Goal: Information Seeking & Learning: Learn about a topic

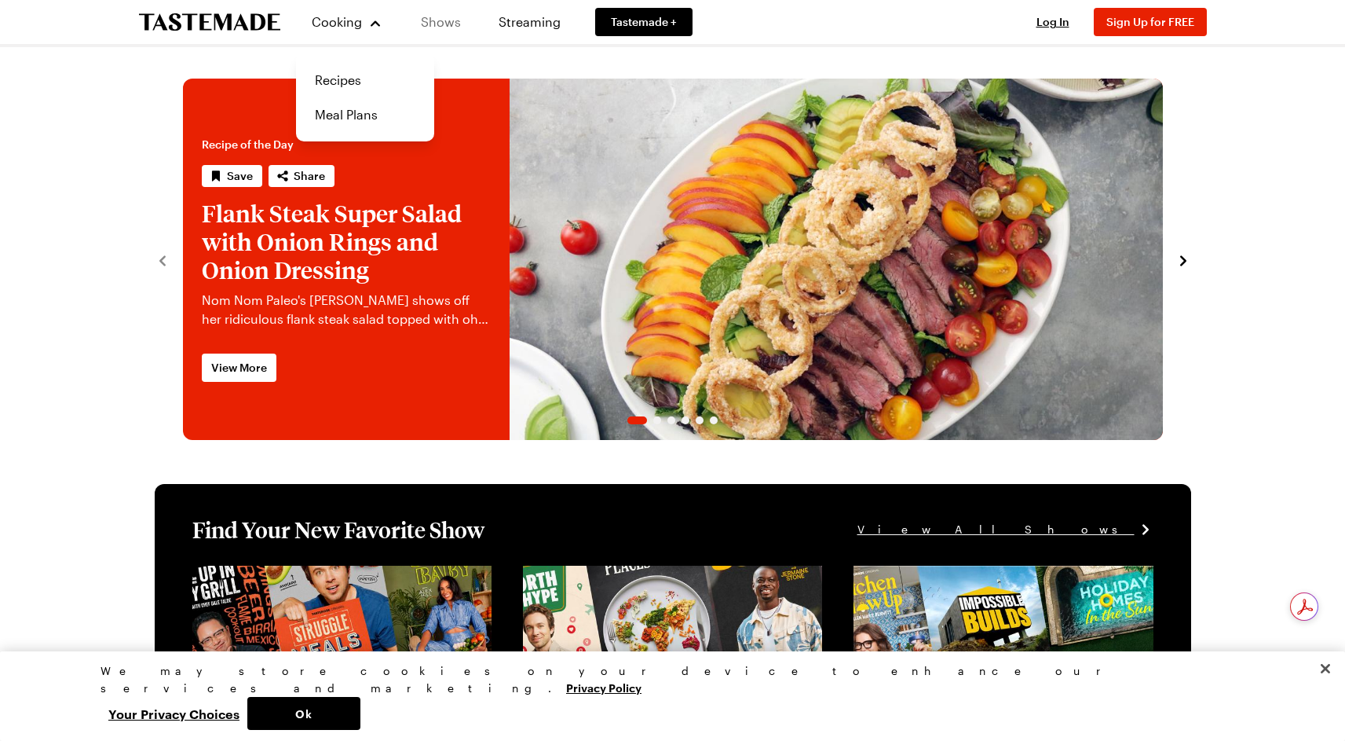
click at [441, 24] on link "Shows" at bounding box center [440, 22] width 71 height 44
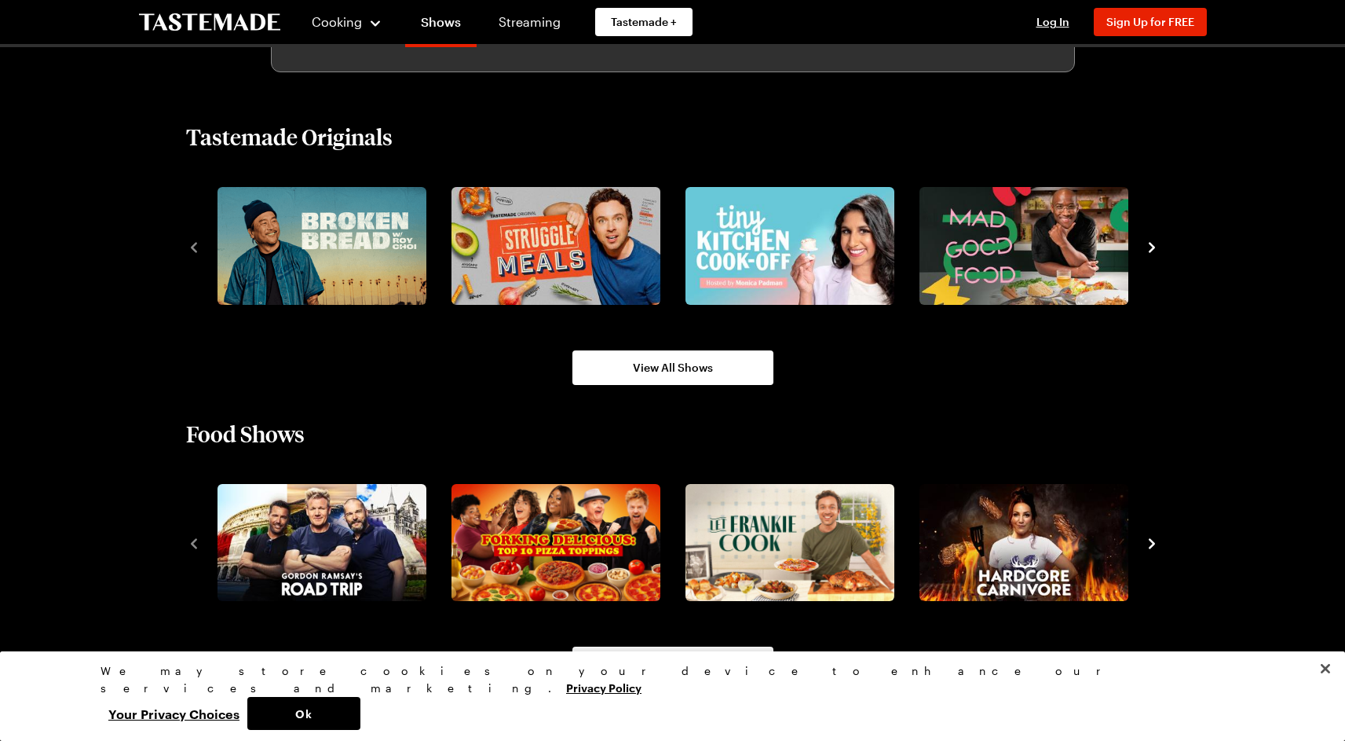
scroll to position [1217, 0]
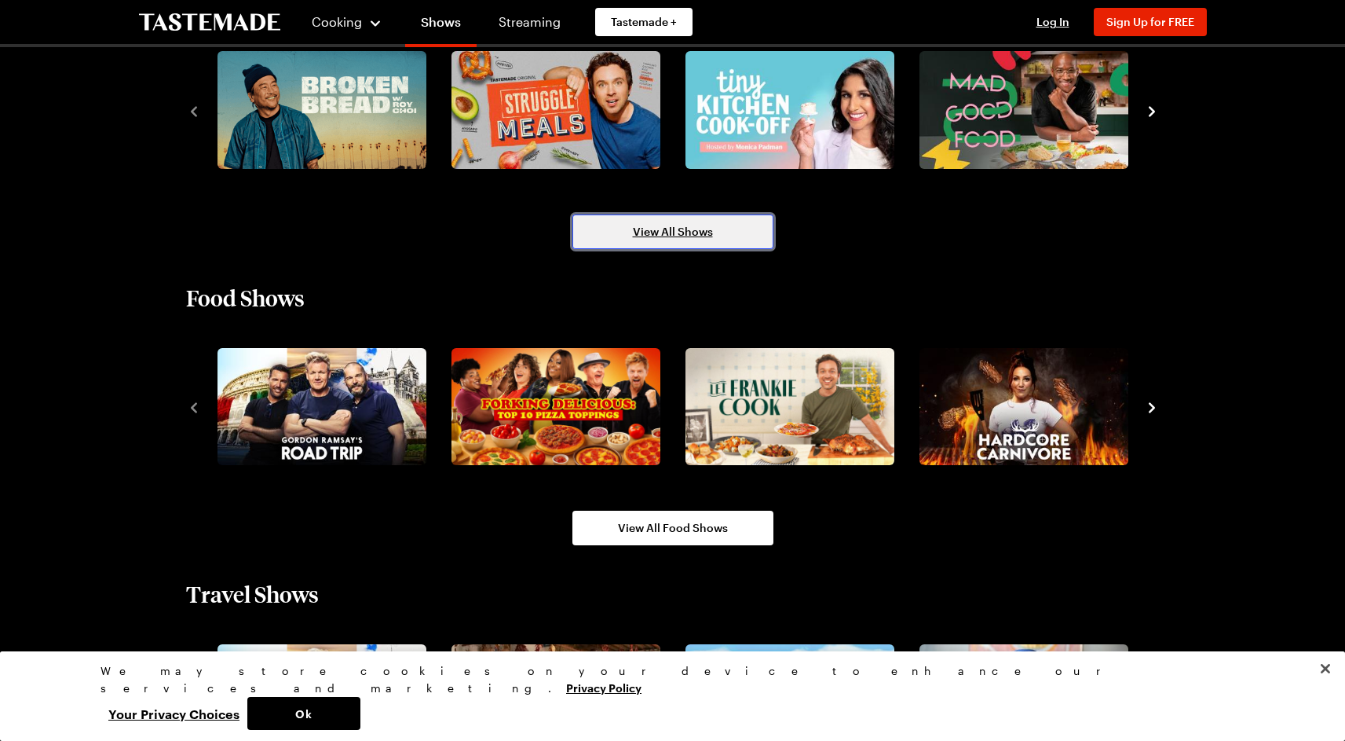
click at [693, 236] on span "View All Shows" at bounding box center [673, 232] width 80 height 16
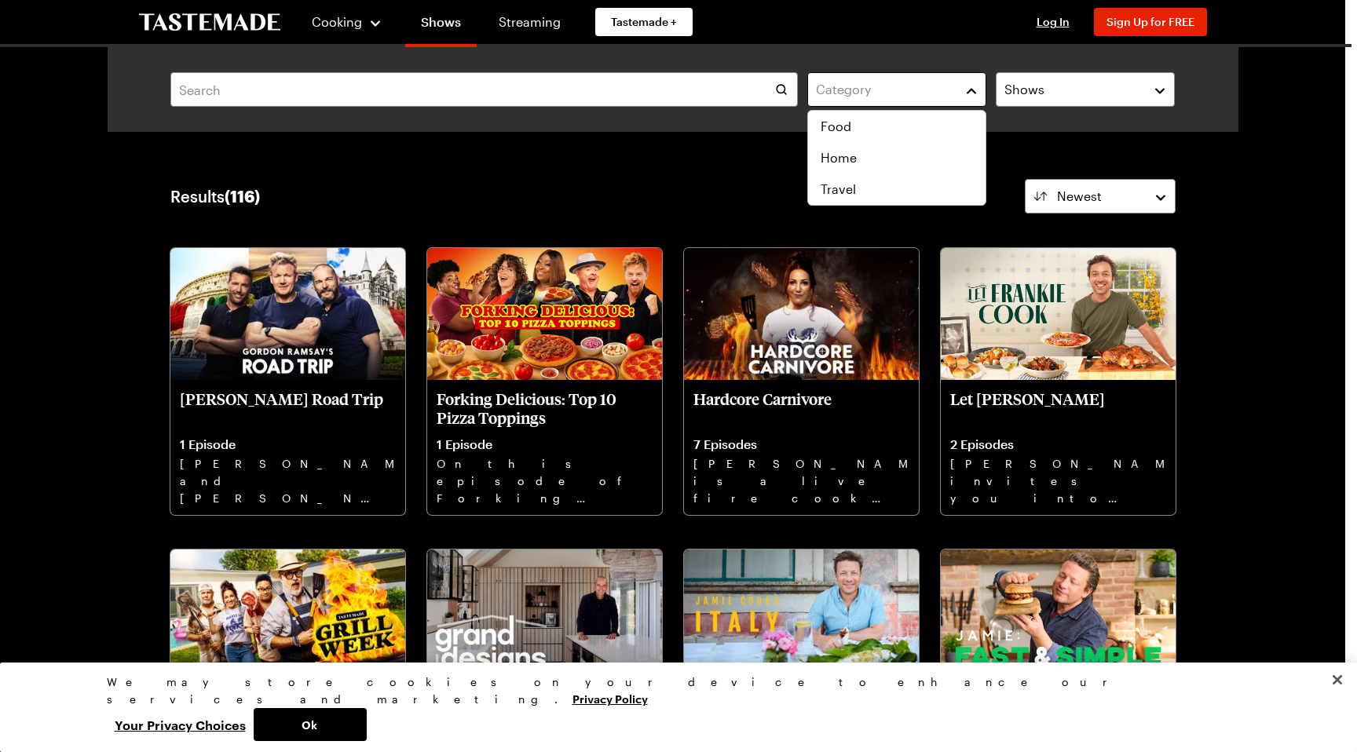
click at [877, 90] on div "Category" at bounding box center [885, 89] width 138 height 19
click at [843, 135] on span "Food" at bounding box center [836, 126] width 31 height 19
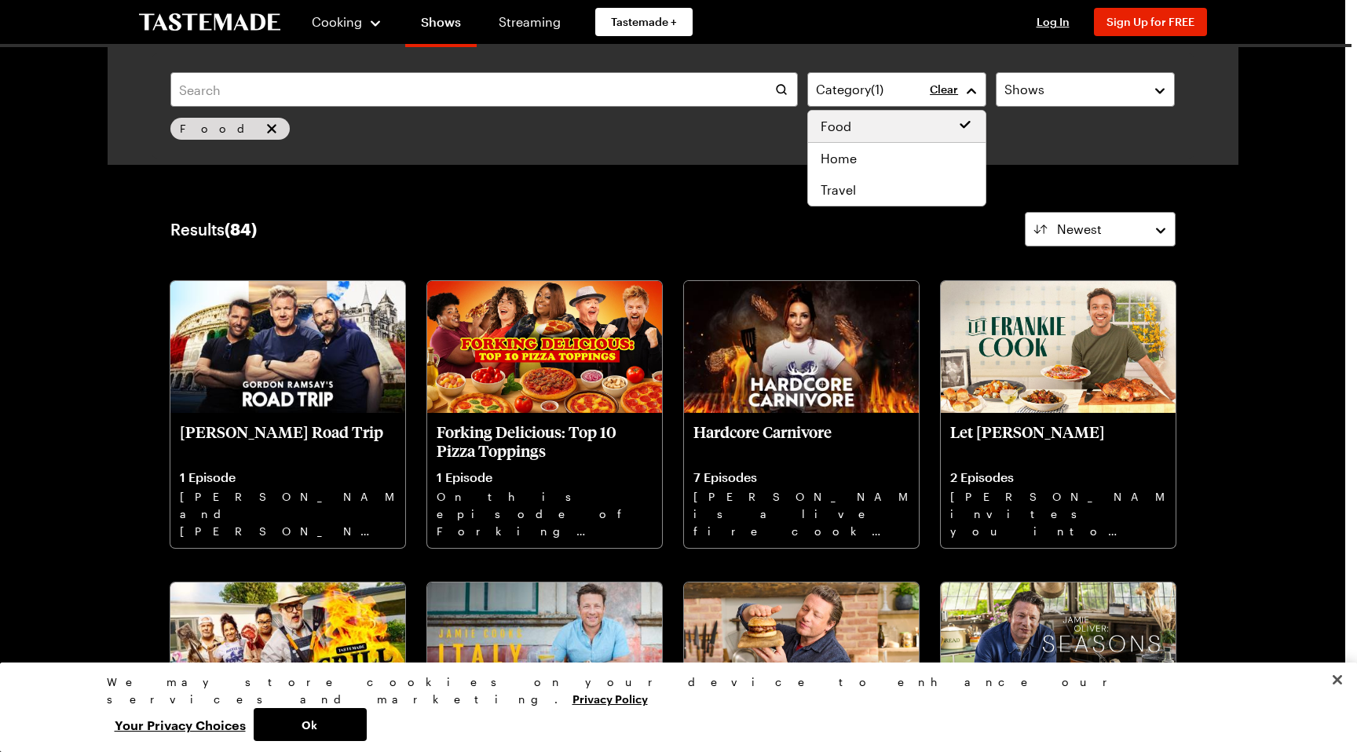
click at [595, 71] on div "Category ( 1 ) Clear Shows Food Search" at bounding box center [673, 105] width 1043 height 105
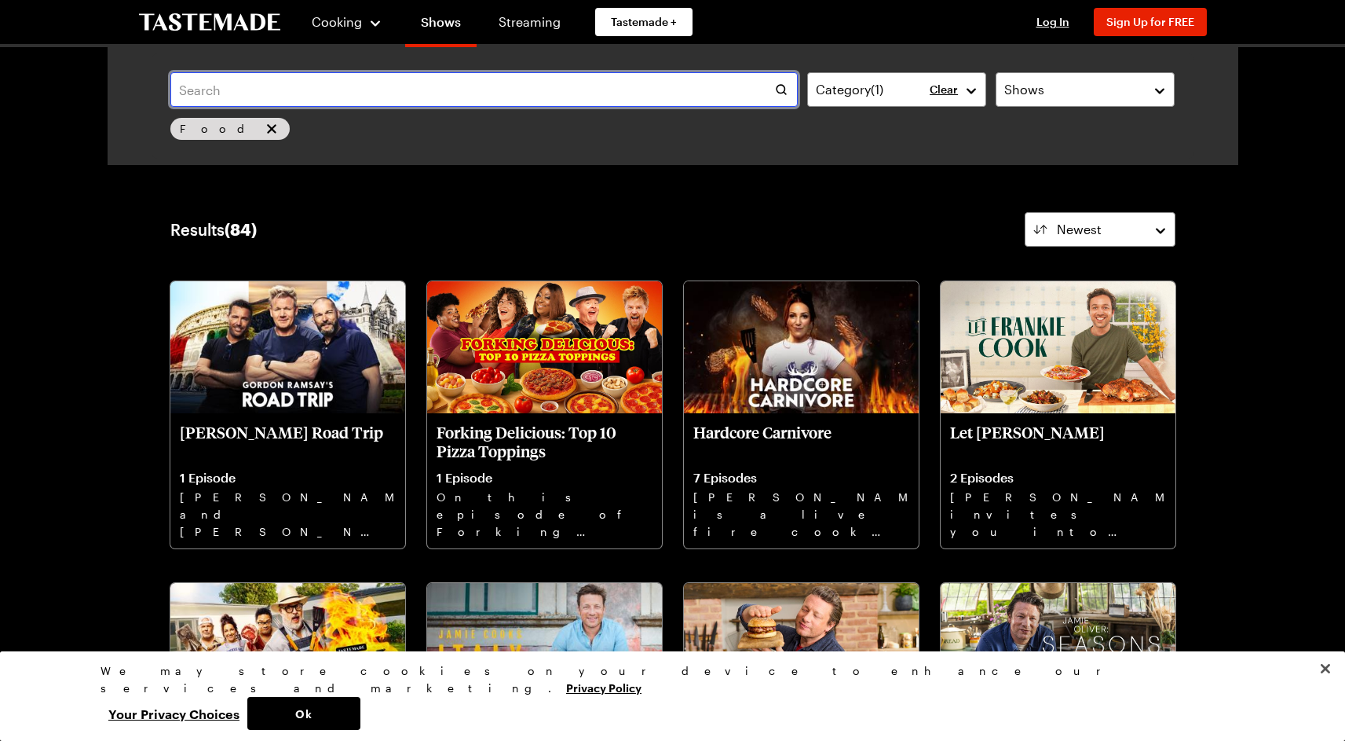
click at [568, 98] on input "text" at bounding box center [483, 89] width 627 height 35
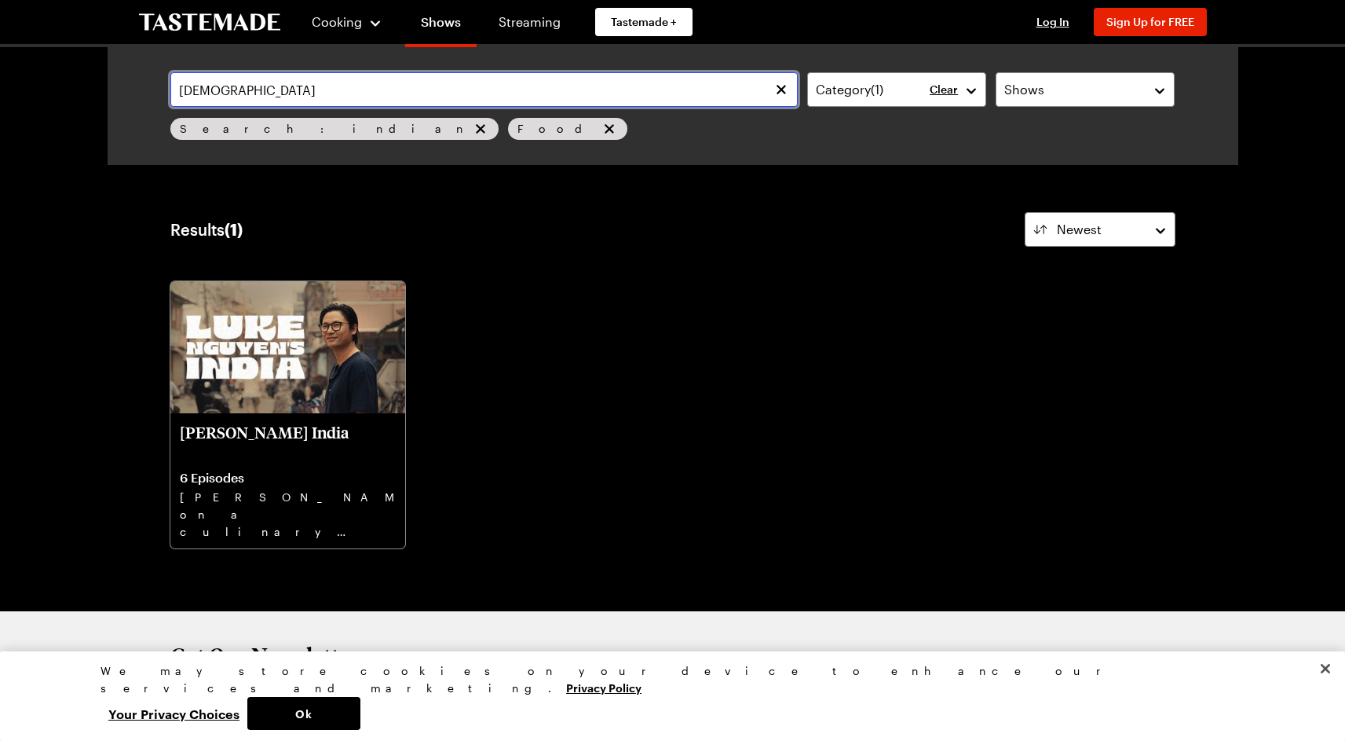
click at [348, 97] on input "[DEMOGRAPHIC_DATA]" at bounding box center [483, 89] width 627 height 35
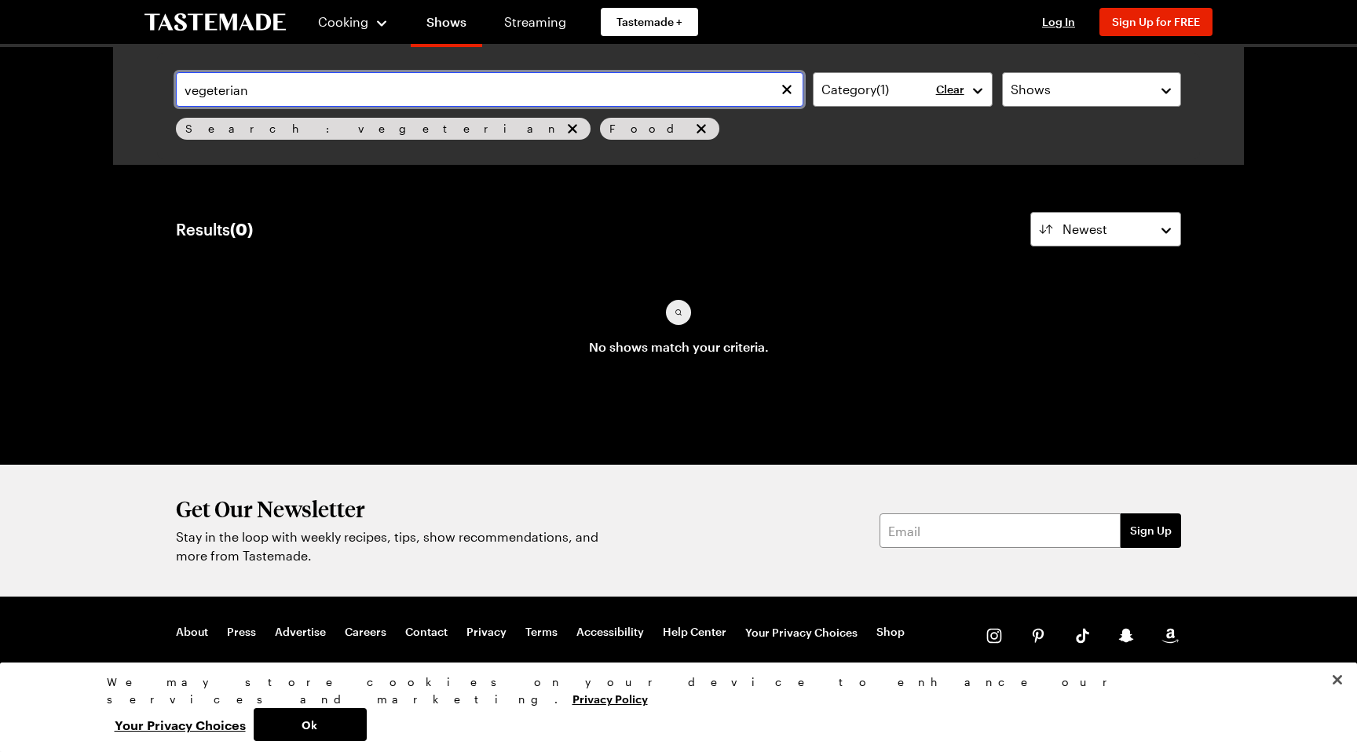
click at [252, 93] on input "vegeterian" at bounding box center [489, 89] width 627 height 35
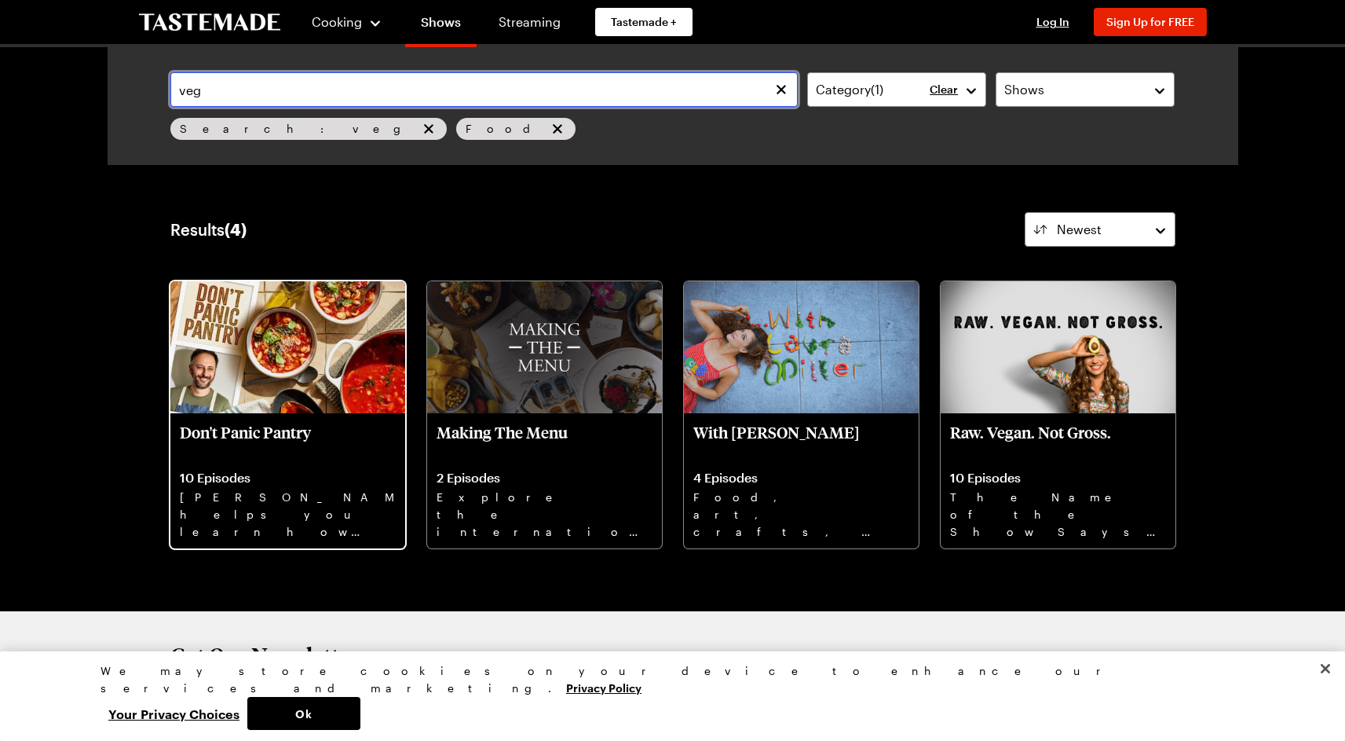
type input "veg"
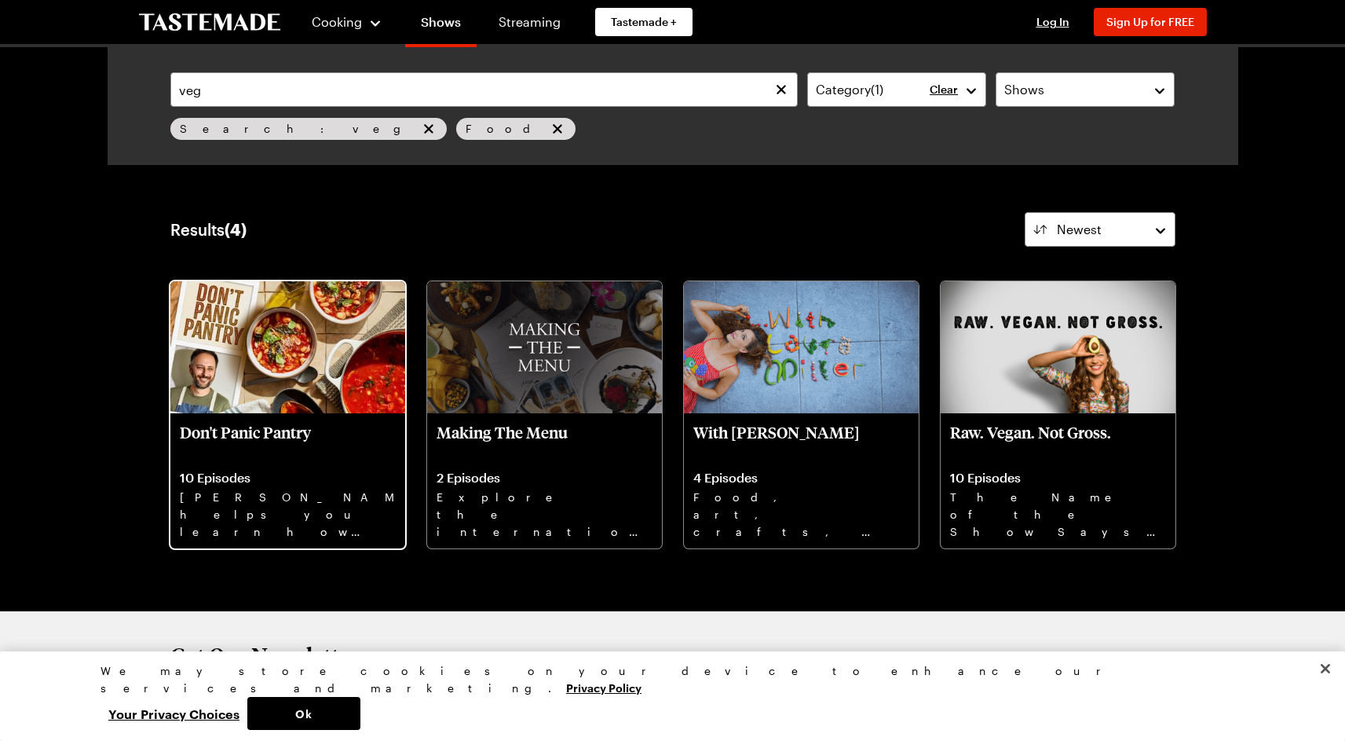
click at [278, 388] on img at bounding box center [287, 347] width 235 height 132
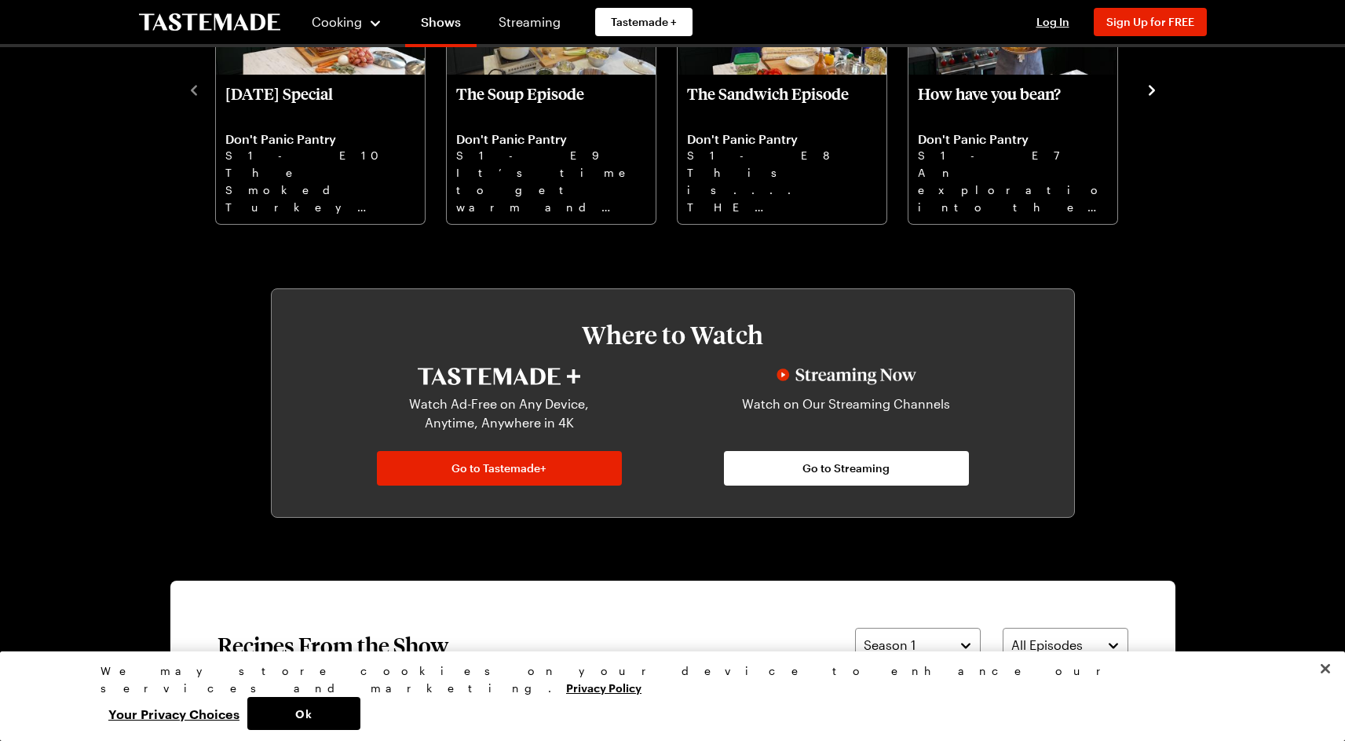
scroll to position [714, 0]
